Goal: Ask a question

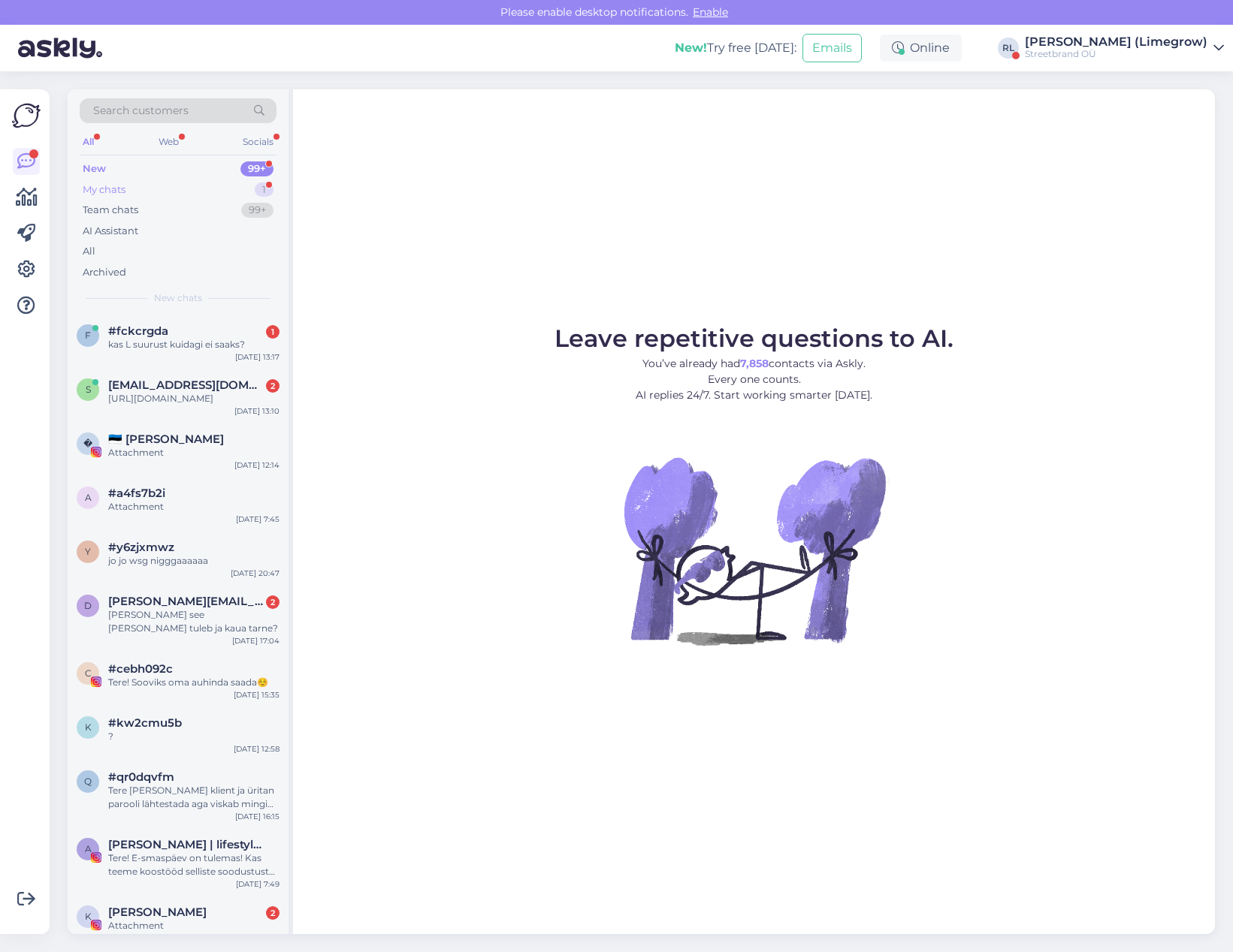
click at [109, 190] on div "My chats" at bounding box center [104, 189] width 43 height 15
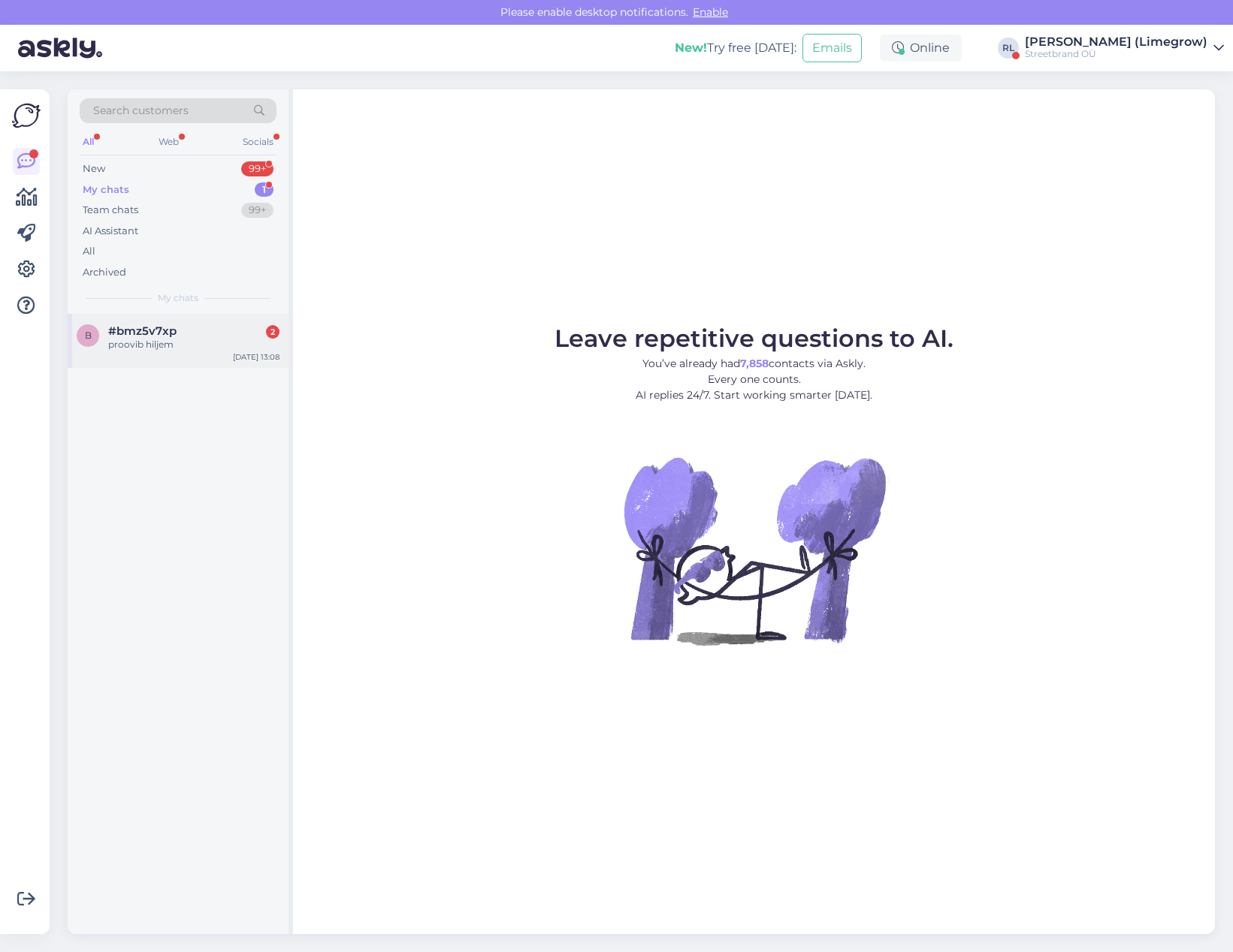
click at [150, 334] on span "#bmz5v7xp" at bounding box center [142, 331] width 68 height 14
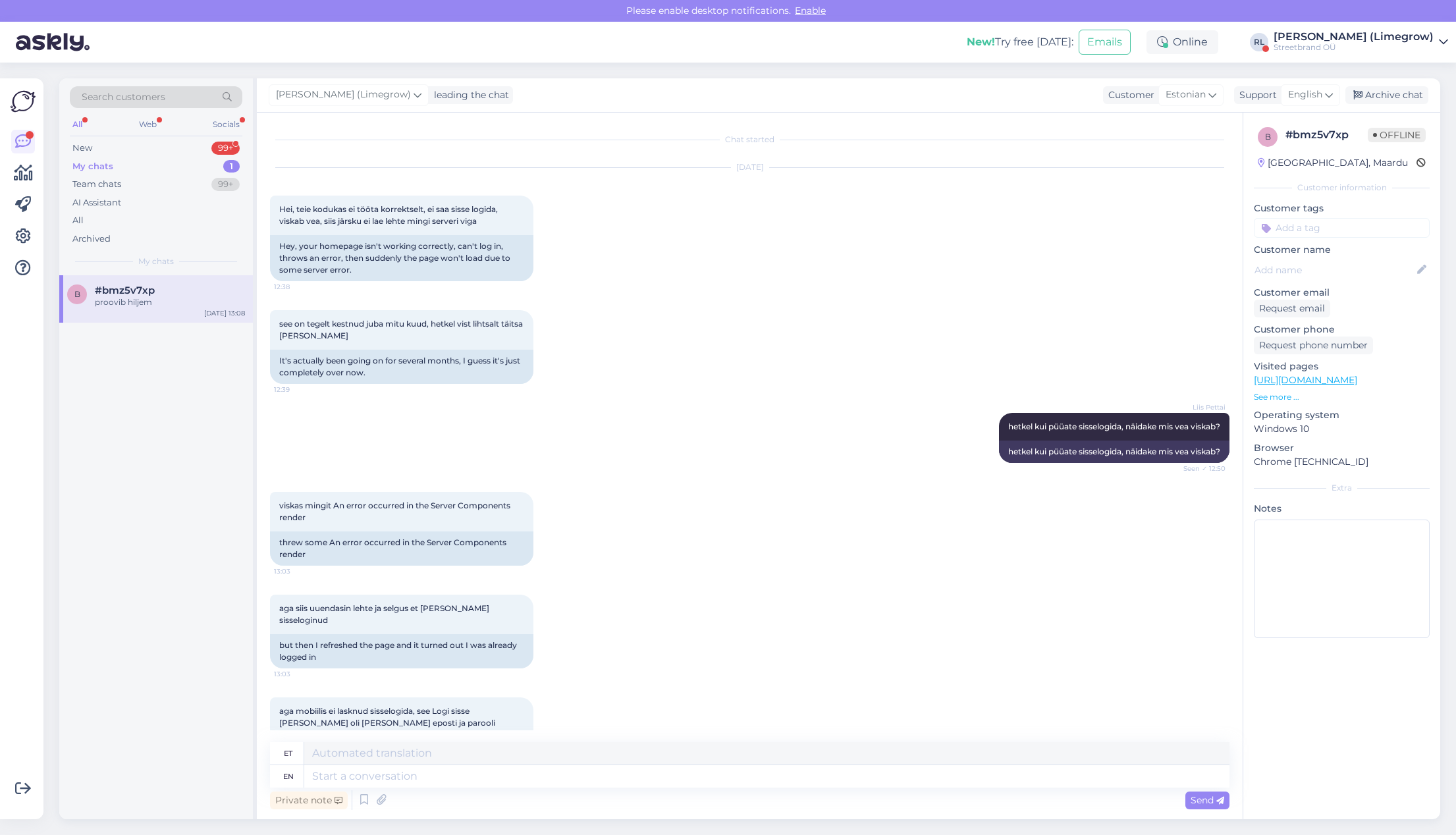
click at [1080, 396] on p "See more ..." at bounding box center [1342, 397] width 176 height 12
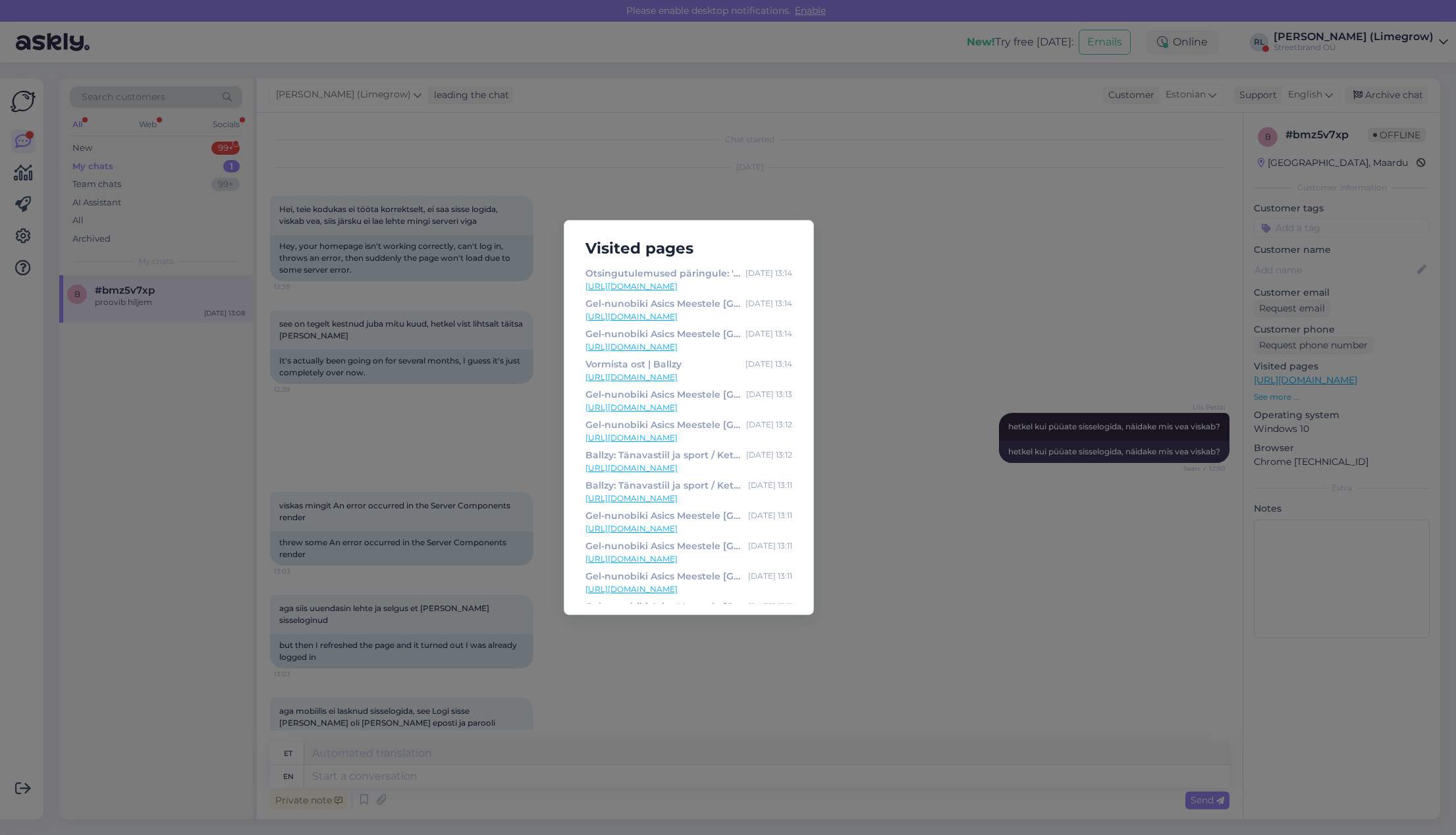
click at [909, 333] on div "Visited pages Otsingutulemused päringule: 'gel nunobiki' [DATE] 13:14 [URL][DOM…" at bounding box center [728, 417] width 1456 height 835
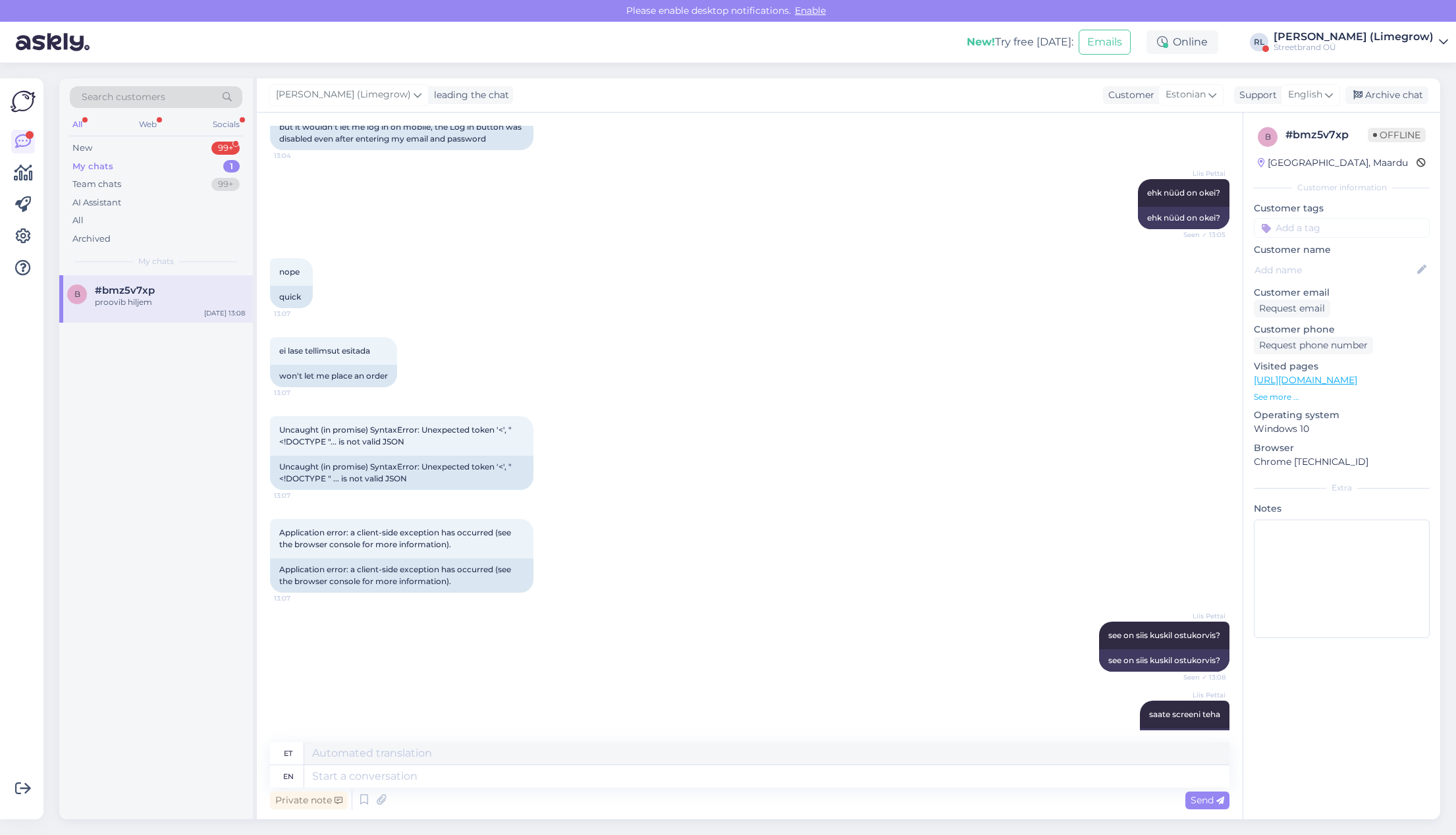
scroll to position [1118, 0]
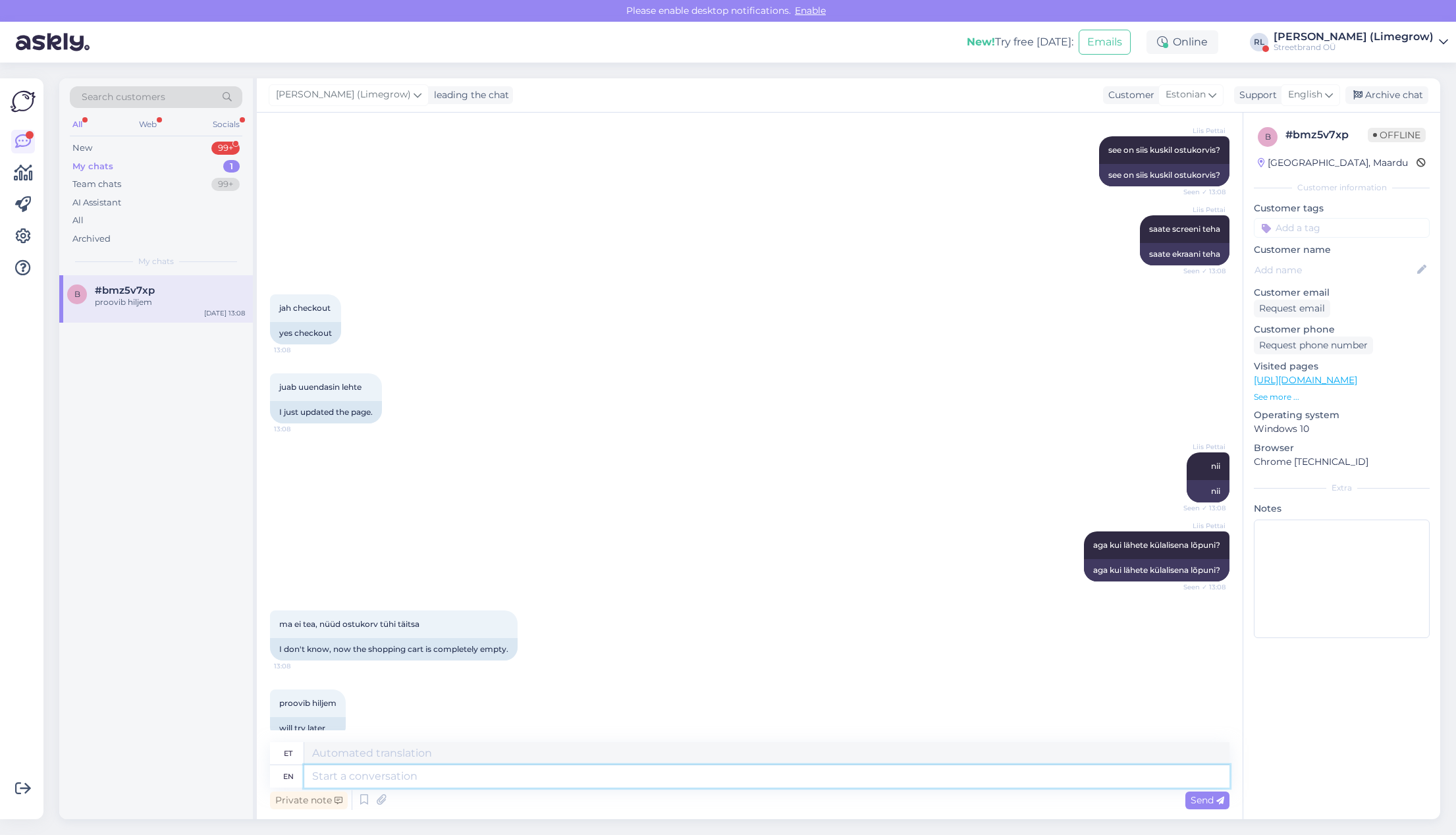
click at [398, 776] on textarea at bounding box center [767, 777] width 925 height 22
click at [429, 749] on textarea at bounding box center [767, 753] width 925 height 22
click at [483, 777] on textarea at bounding box center [767, 777] width 925 height 22
type textarea "H"
type textarea "What"
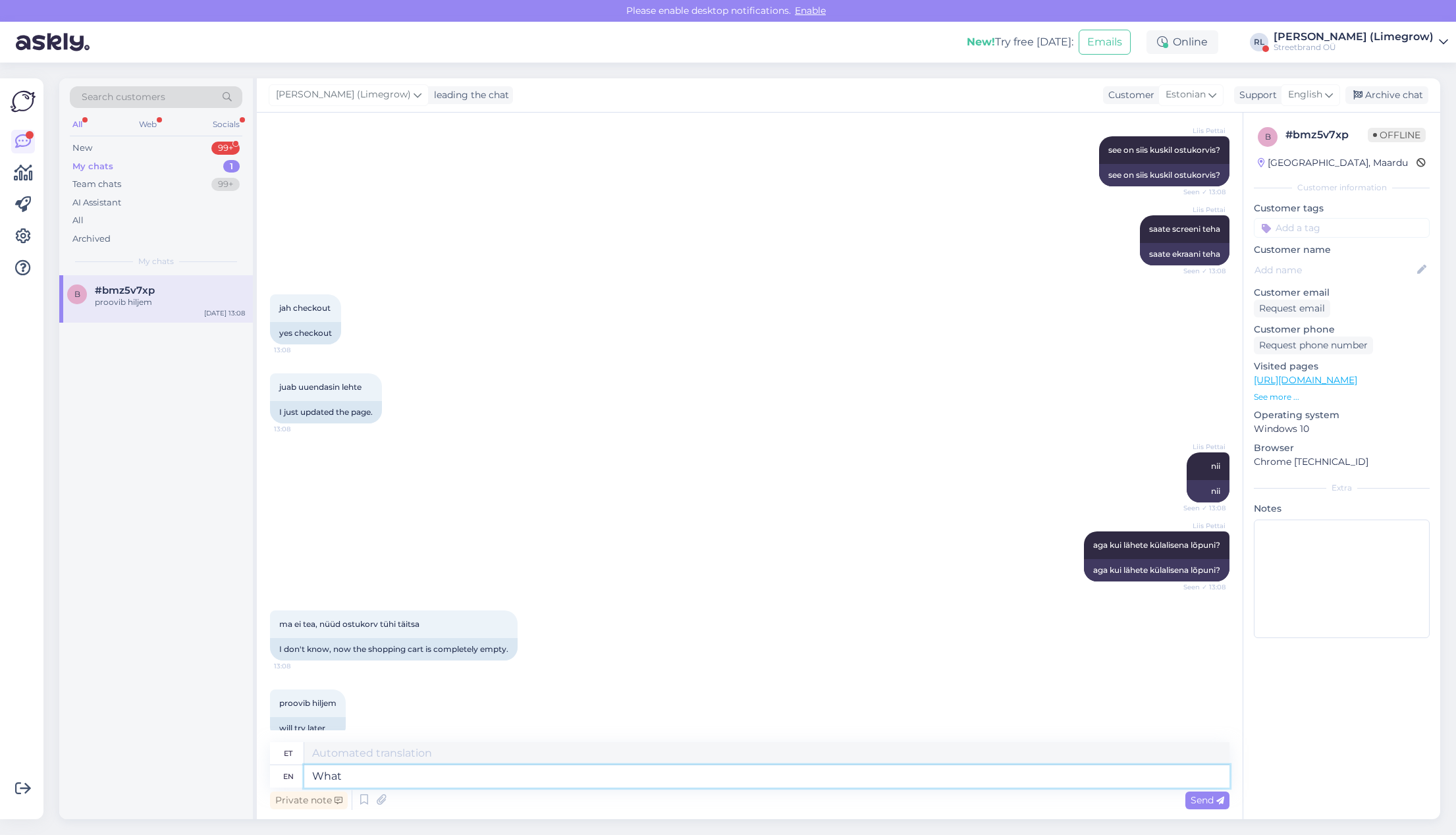
type textarea "Mis"
type textarea "What's t"
type textarea "Mis on"
type textarea "What's the E-mail"
type textarea "Mis on e-post?"
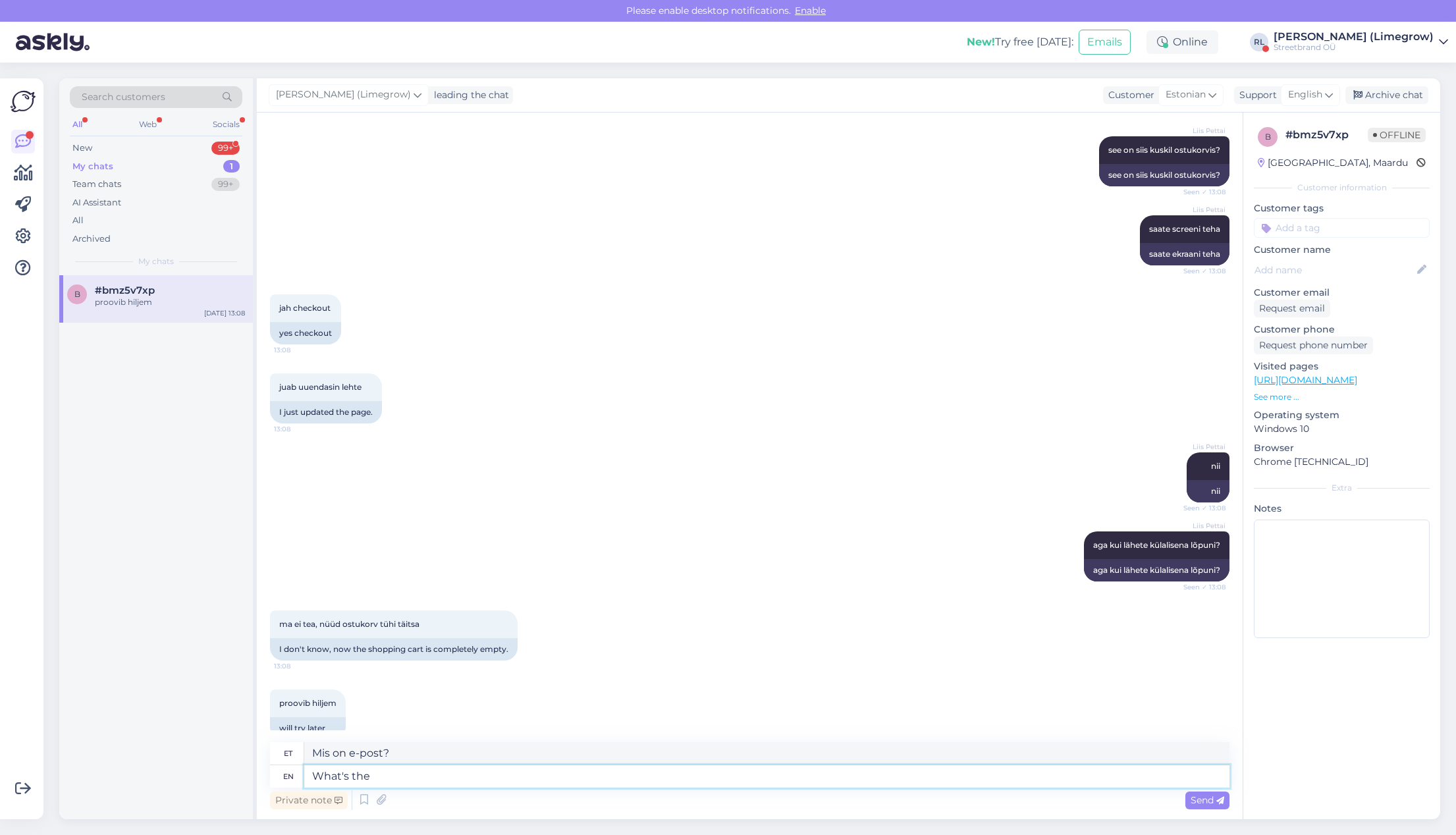
type textarea "What's the"
type textarea "Mis on"
type textarea "What's the e-mail a"
type textarea "Mis on e-posti aadress?"
type textarea "What's the e-mail address for logging"
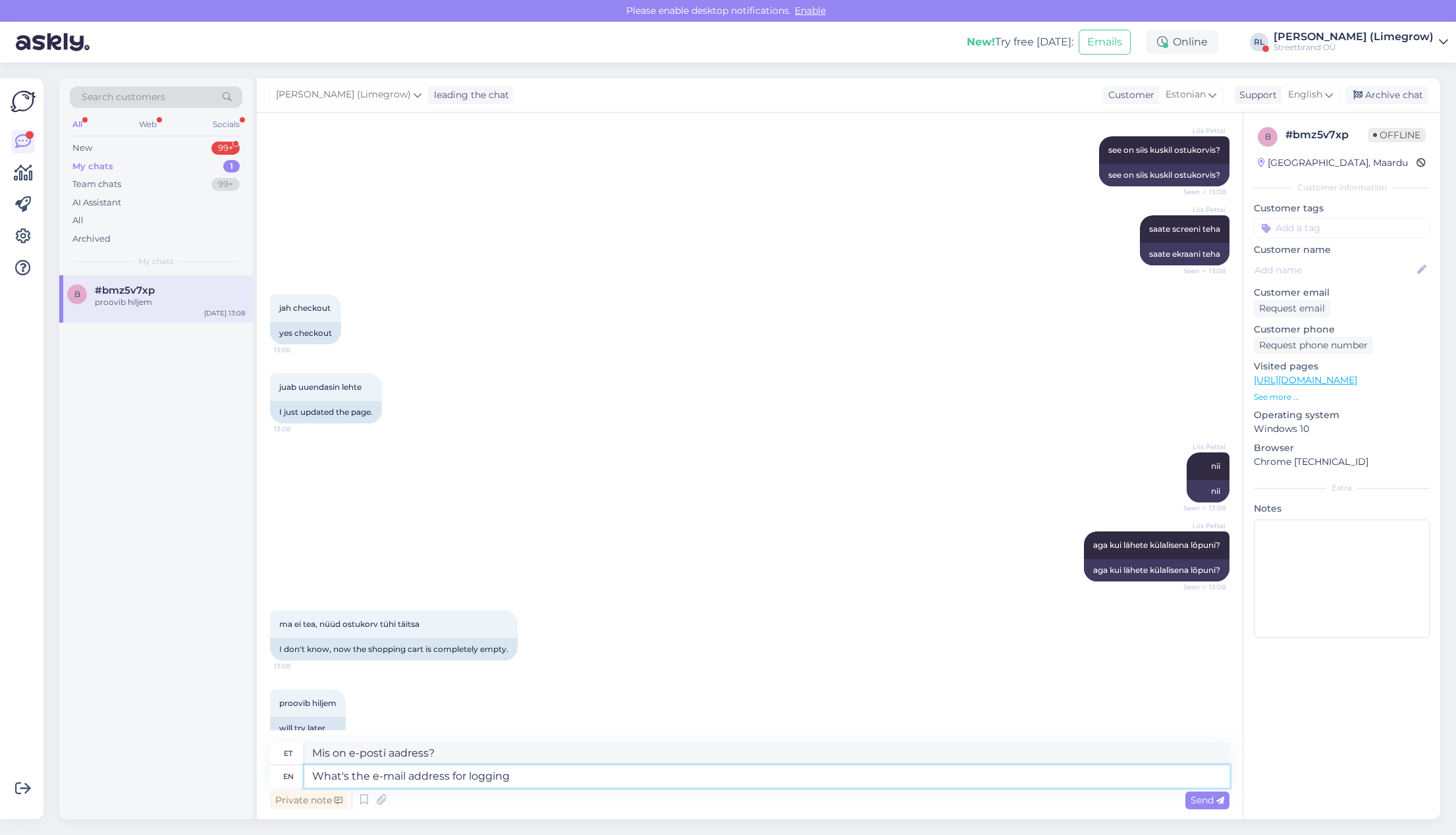
type textarea "Mis on sisselogimise e-posti aadress?"
type textarea "What's the e-mail address for logging in?"
type textarea "Mis on sisselogimiseks e-posti aadress?"
type textarea "What's the e-mail address for l"
type textarea "Mis on sisselogimise e-posti aadress?"
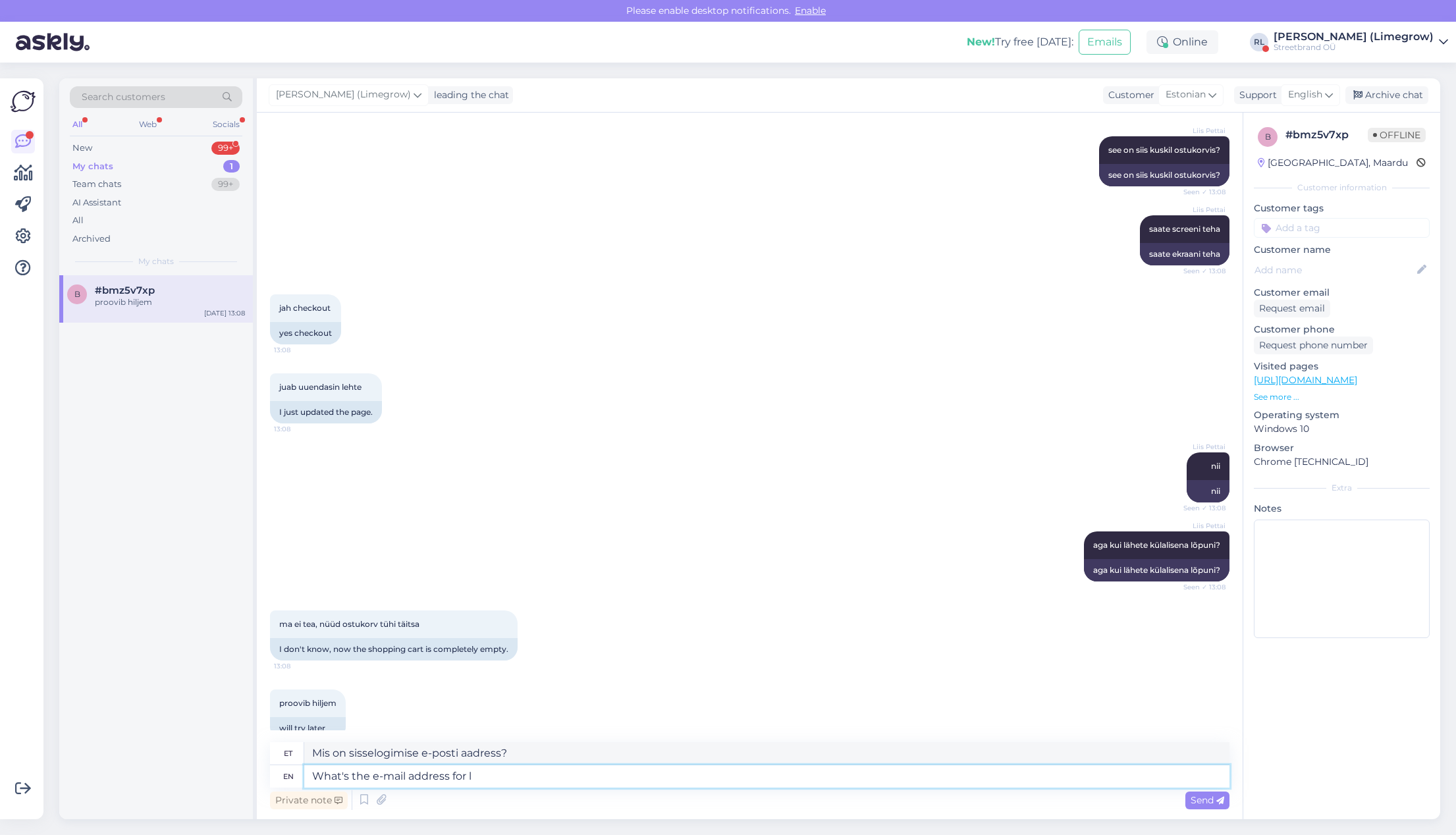
type textarea "What's the e-mail address for"
type textarea "Mis on e-posti aadress?"
type textarea "What's the e-mail address of th"
type textarea "Mis on e-posti aadress"
type textarea "What's the e-mail address of the a"
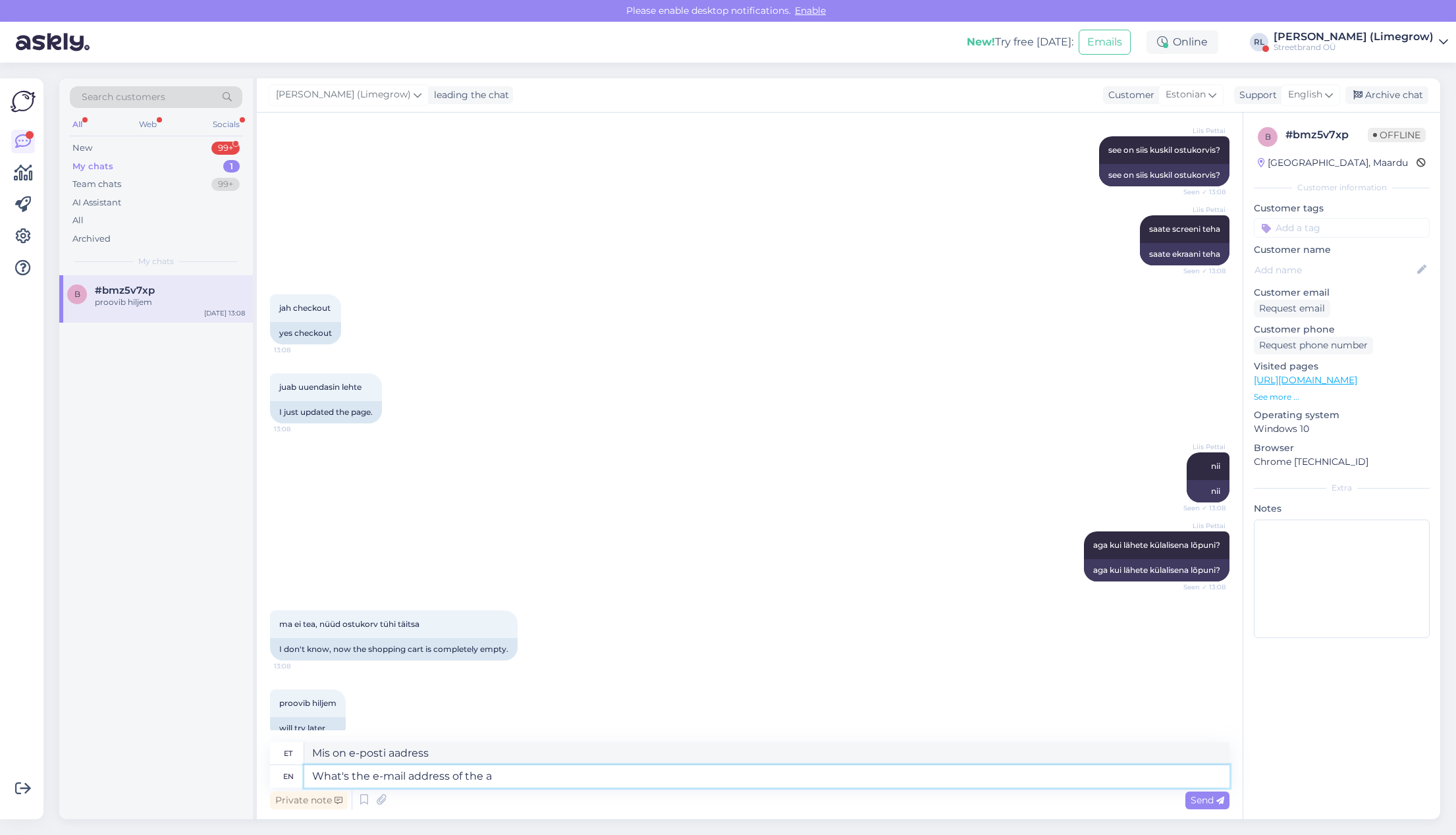
type textarea "Mis on selle e-posti aadress?"
type textarea "What's the e-mail address of the account"
type textarea "Mis on konto e-posti aadress?"
type textarea "What's the e-mail address of the account?"
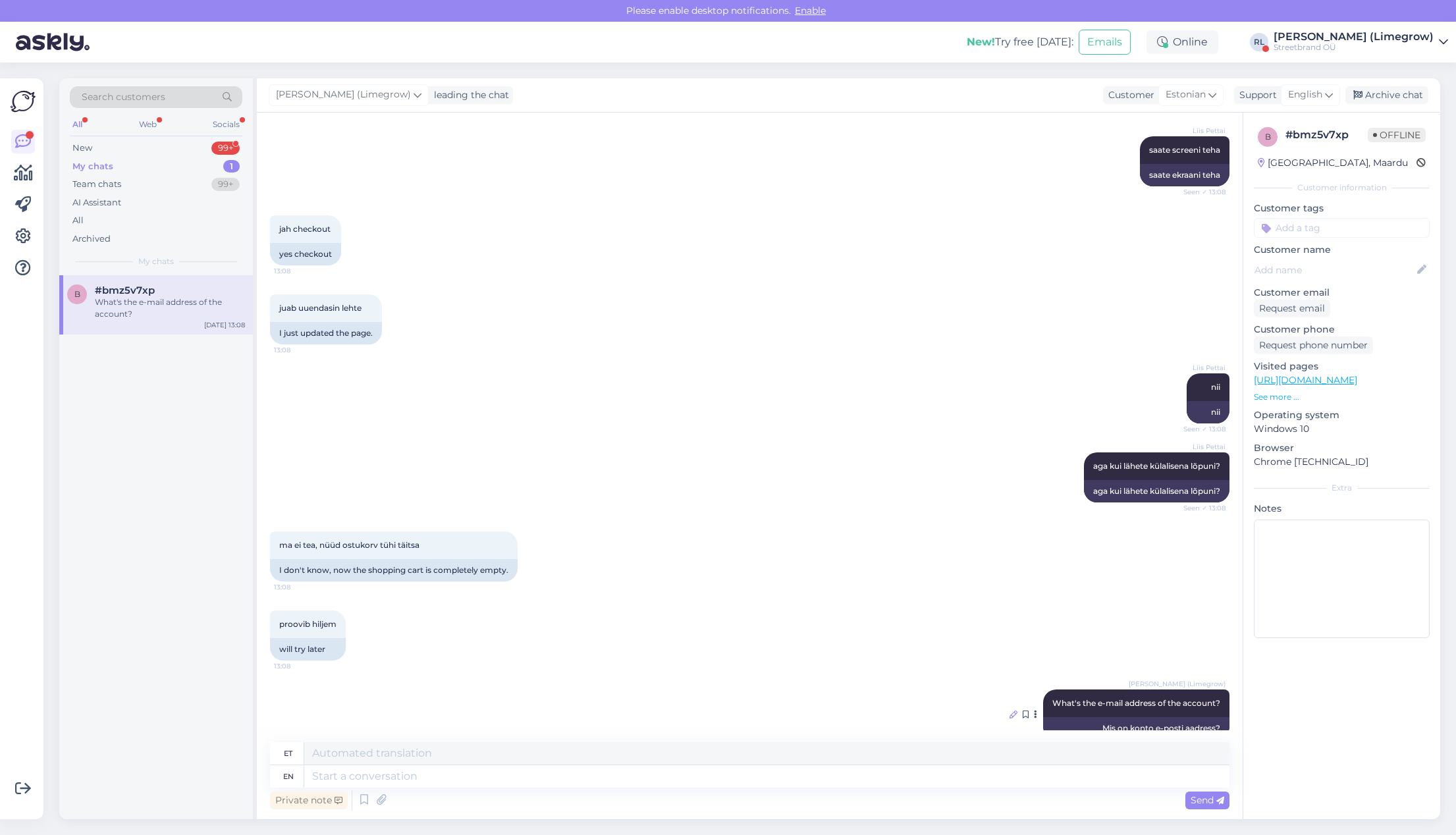
click at [1009, 710] on icon at bounding box center [1013, 714] width 8 height 8
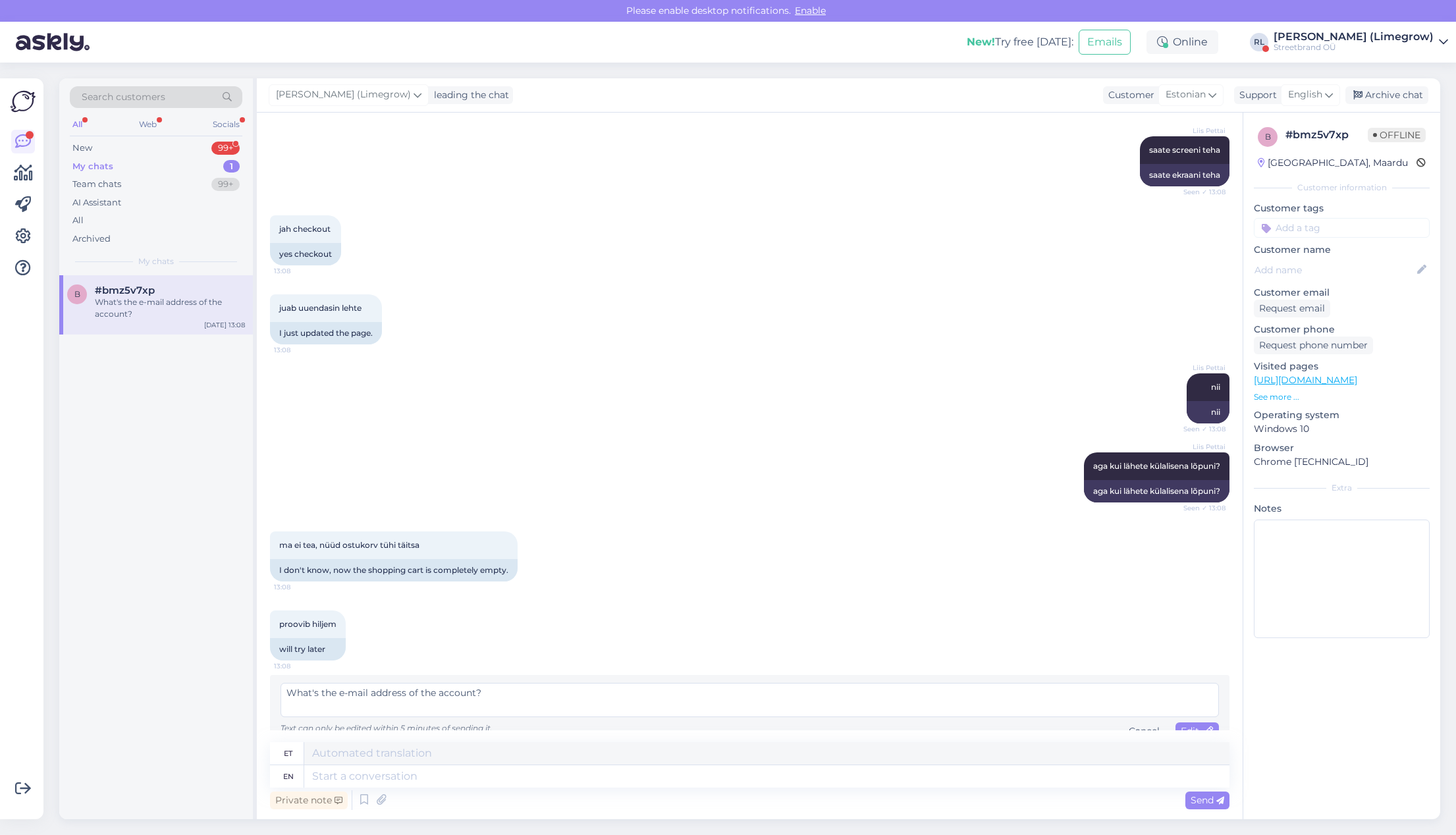
scroll to position [1191, 0]
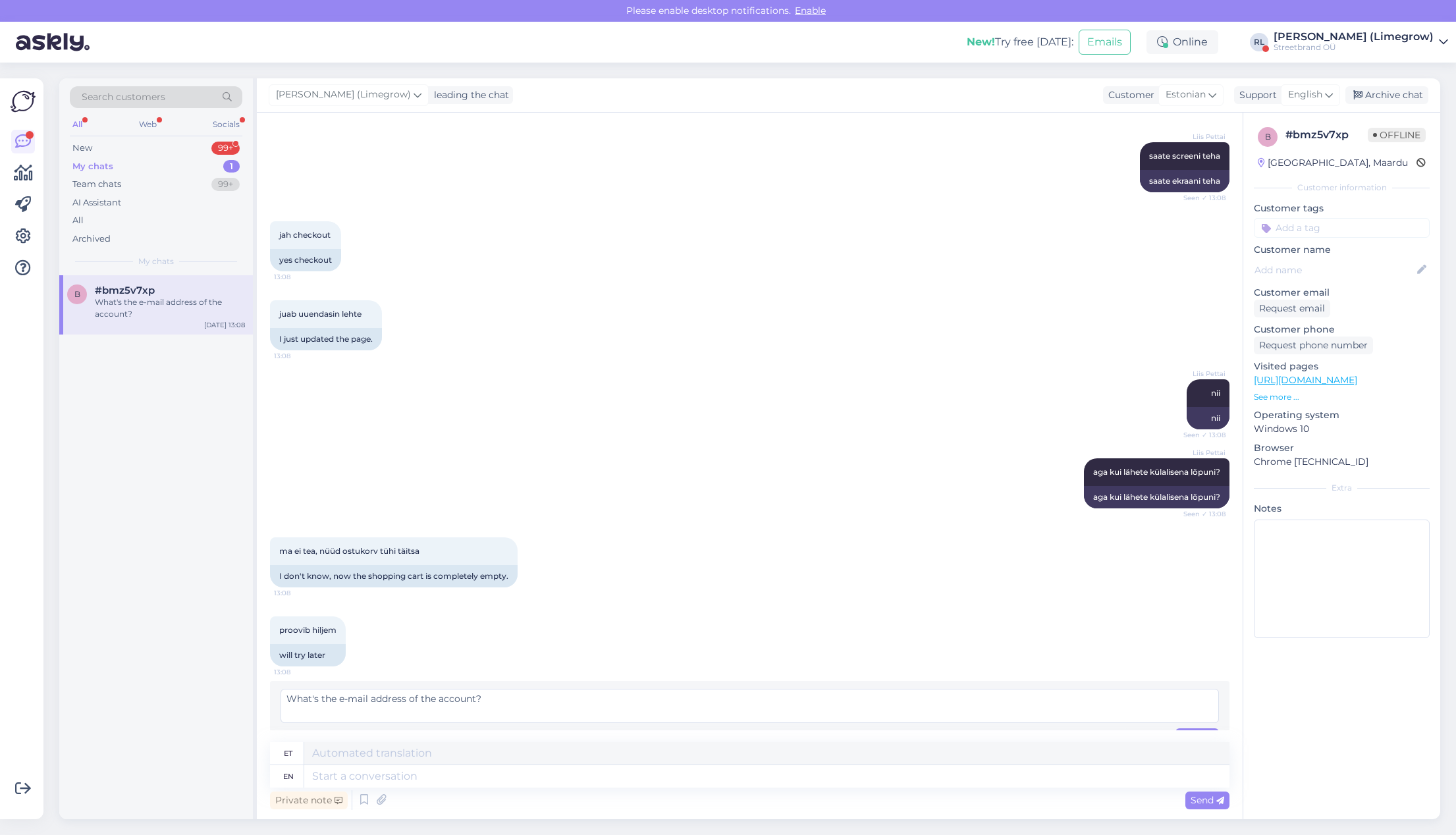
click at [538, 689] on textarea "What's the e-mail address of the account?" at bounding box center [750, 706] width 938 height 34
type textarea "What's the e-mail address of the account that was used to log in?"
click at [1080, 731] on span "Edit" at bounding box center [1197, 737] width 33 height 12
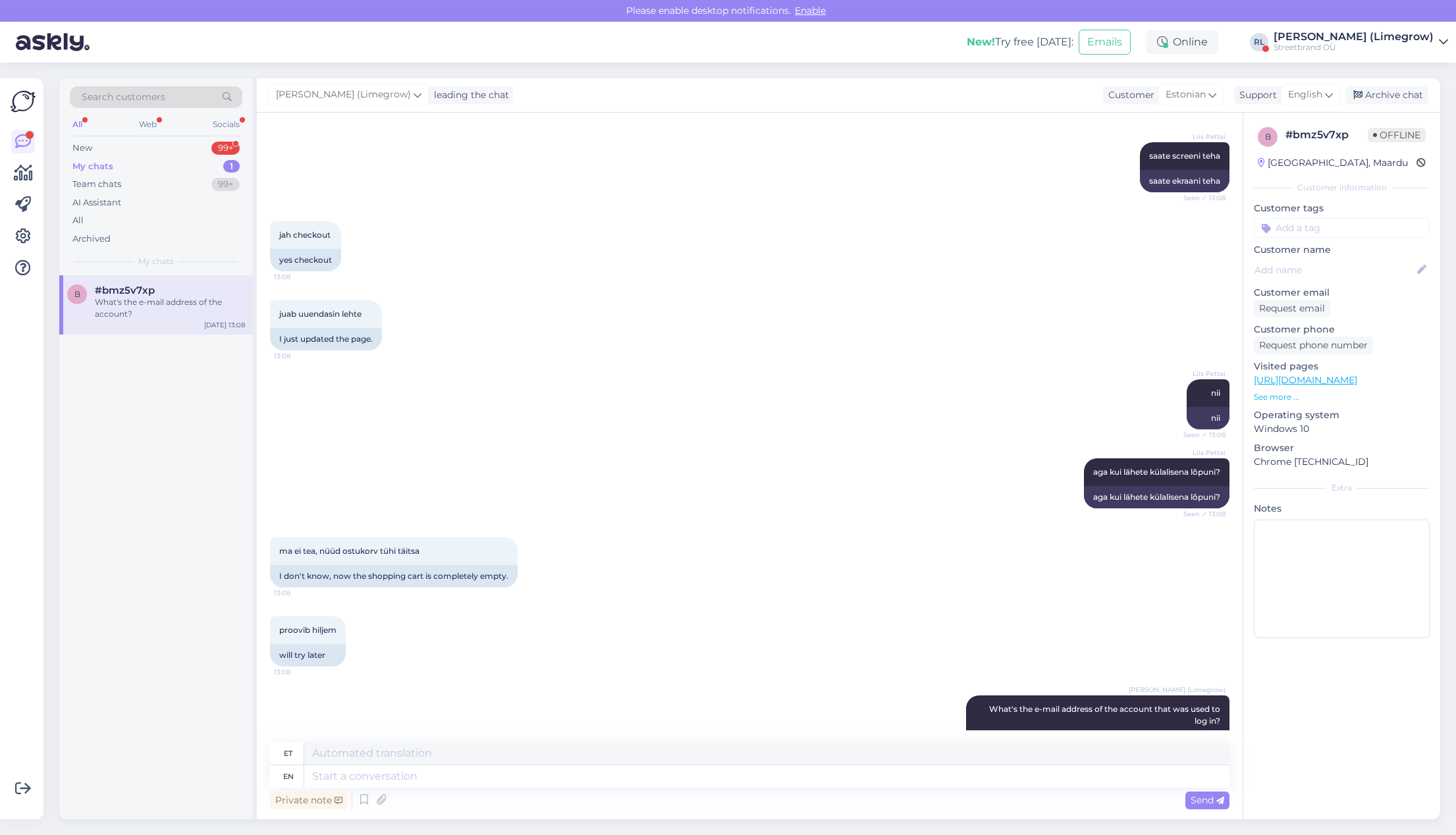
scroll to position [1221, 0]
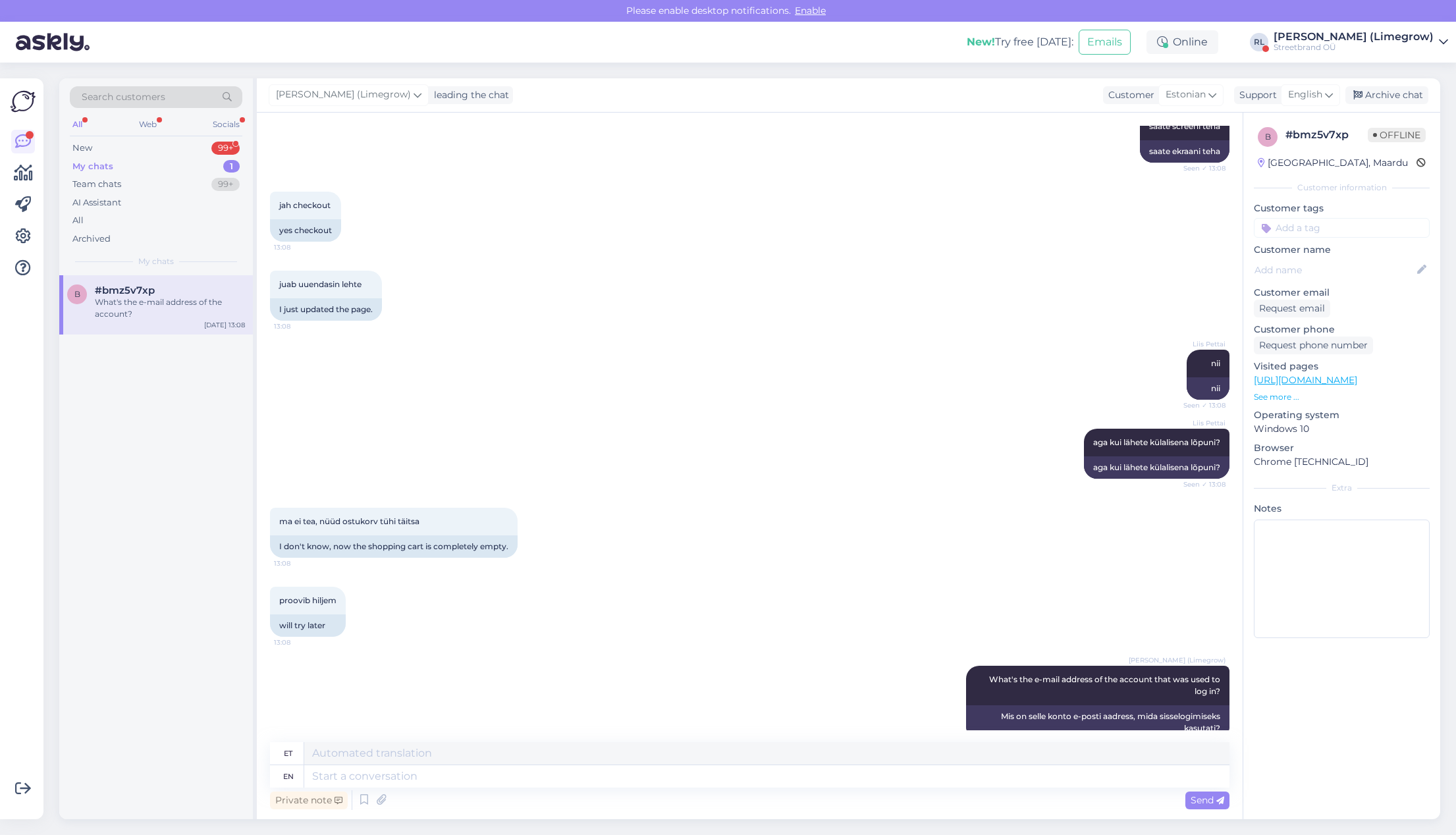
click at [1080, 715] on div "b # bmz5v7xp Offline [GEOGRAPHIC_DATA], Maardu Customer information Customer ta…" at bounding box center [1341, 466] width 197 height 706
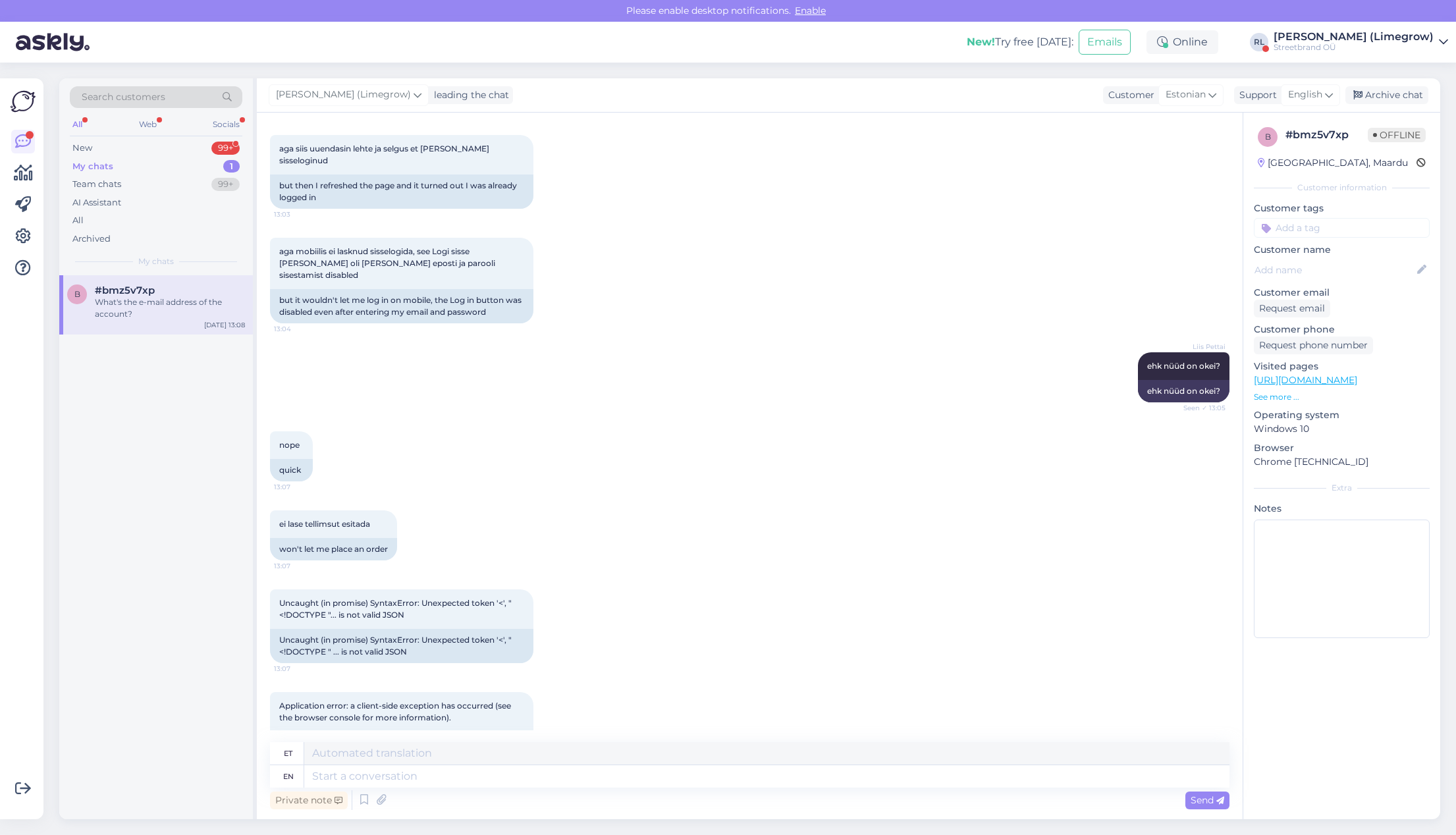
scroll to position [0, 0]
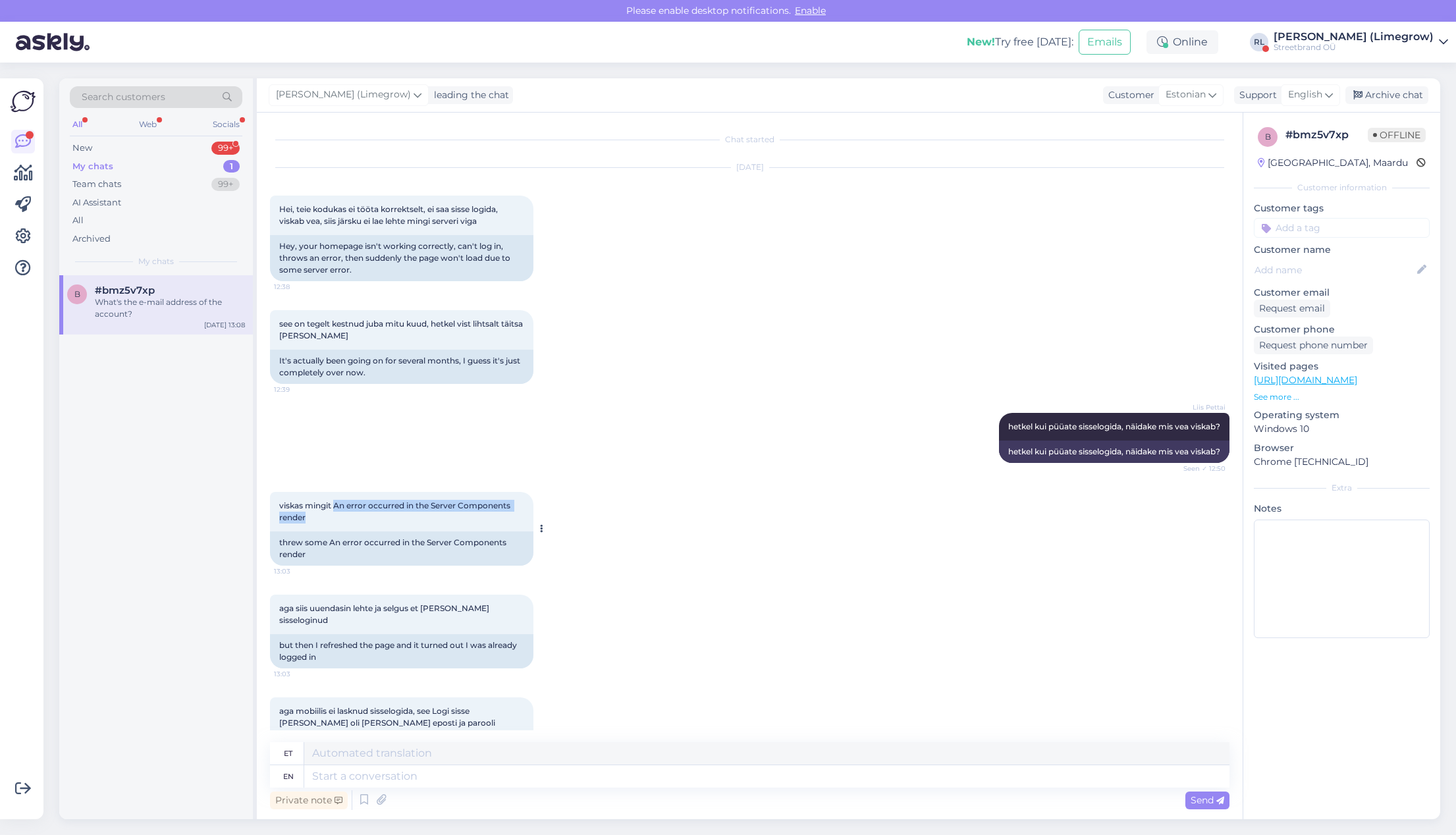
drag, startPoint x: 336, startPoint y: 507, endPoint x: 327, endPoint y: 515, distance: 12.0
click at [327, 515] on div "viskas mingit An error occurred in the Server Components render 13:03" at bounding box center [402, 511] width 264 height 39
copy span "An error occurred in the Server Components render"
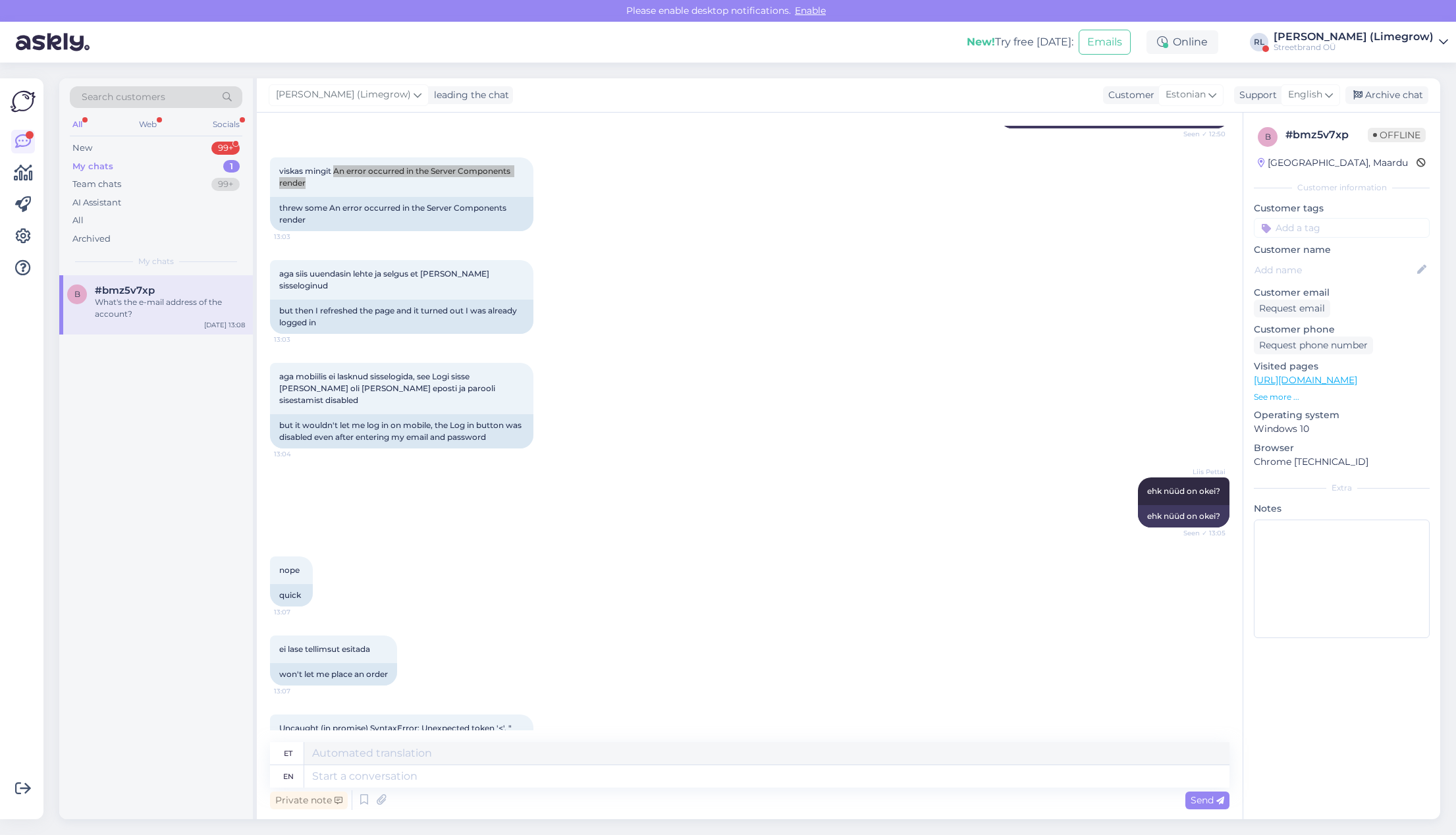
scroll to position [507, 0]
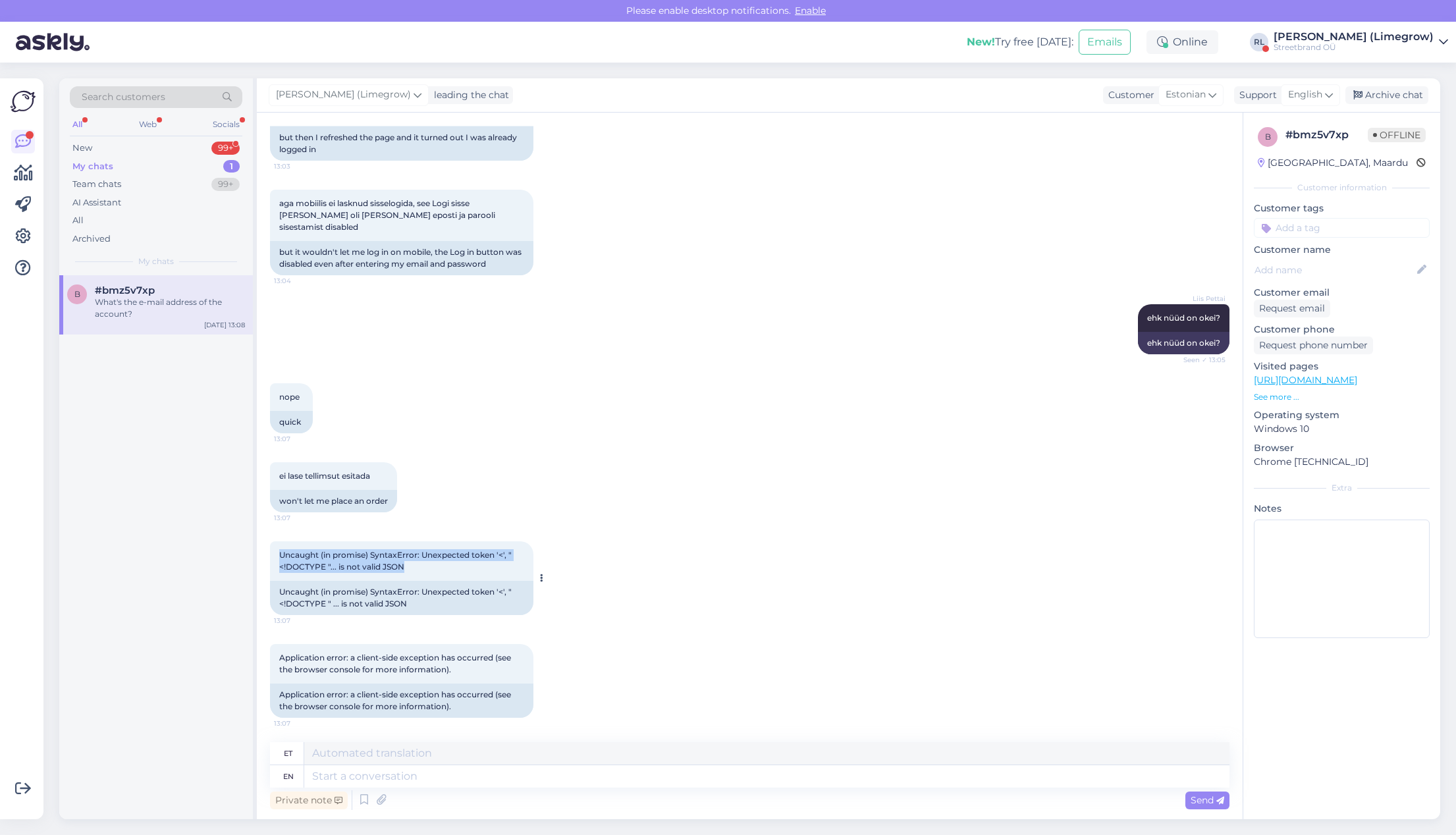
drag, startPoint x: 282, startPoint y: 531, endPoint x: 444, endPoint y: 538, distance: 162.2
click at [444, 541] on div "Uncaught (in promise) SyntaxError: Unexpected token '<', "<!DOCTYPE "... is not…" at bounding box center [402, 560] width 264 height 39
copy span "Uncaught (in promise) SyntaxError: Unexpected token '<', "<!DOCTYPE "... is not…"
drag, startPoint x: 279, startPoint y: 634, endPoint x: 488, endPoint y: 646, distance: 209.3
click at [488, 646] on div "Application error: a client-side exception has occurred (see the browser consol…" at bounding box center [402, 663] width 264 height 39
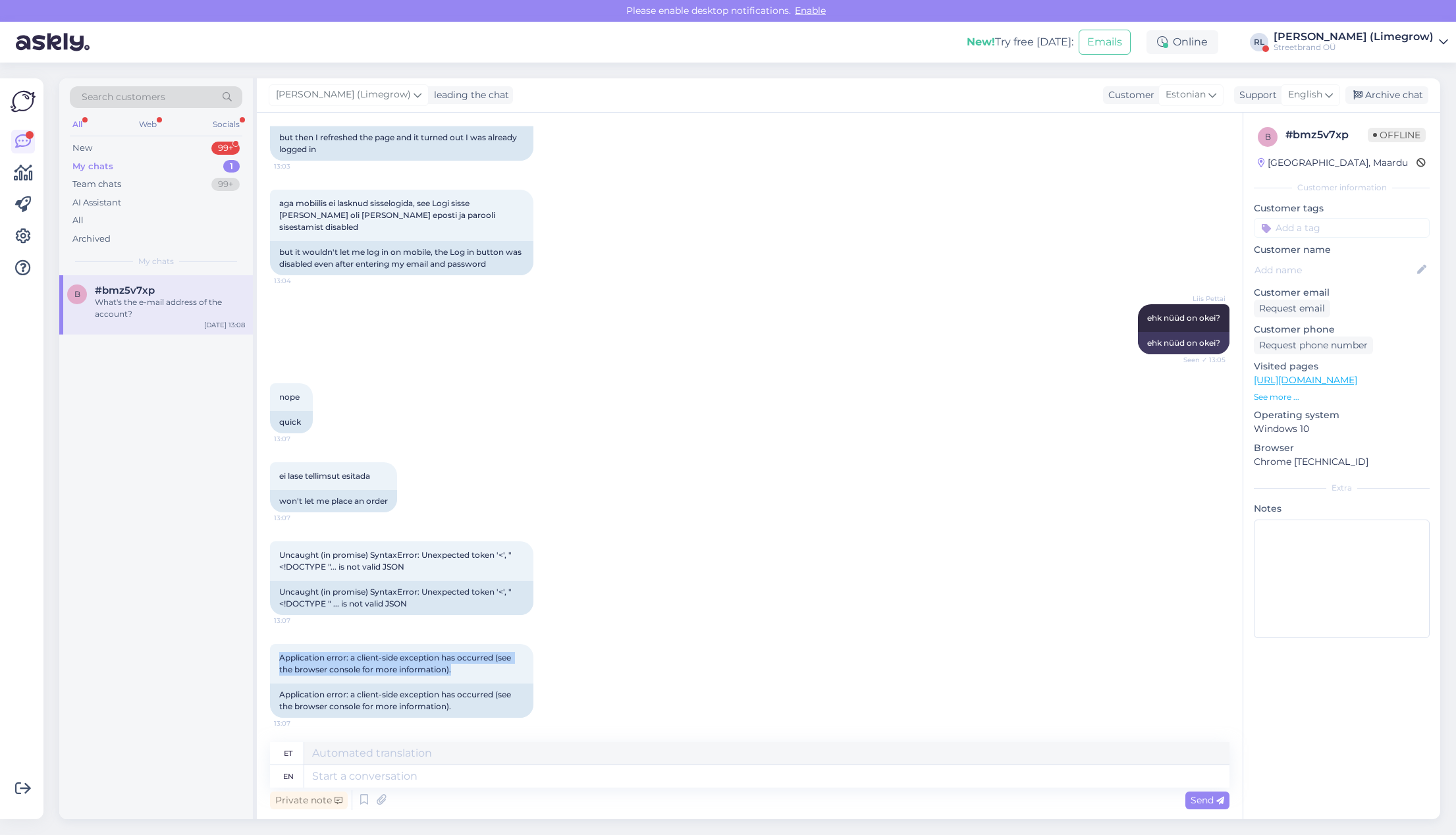
copy span "Application error: a client-side exception has occurred (see the browser consol…"
